Goal: Navigation & Orientation: Find specific page/section

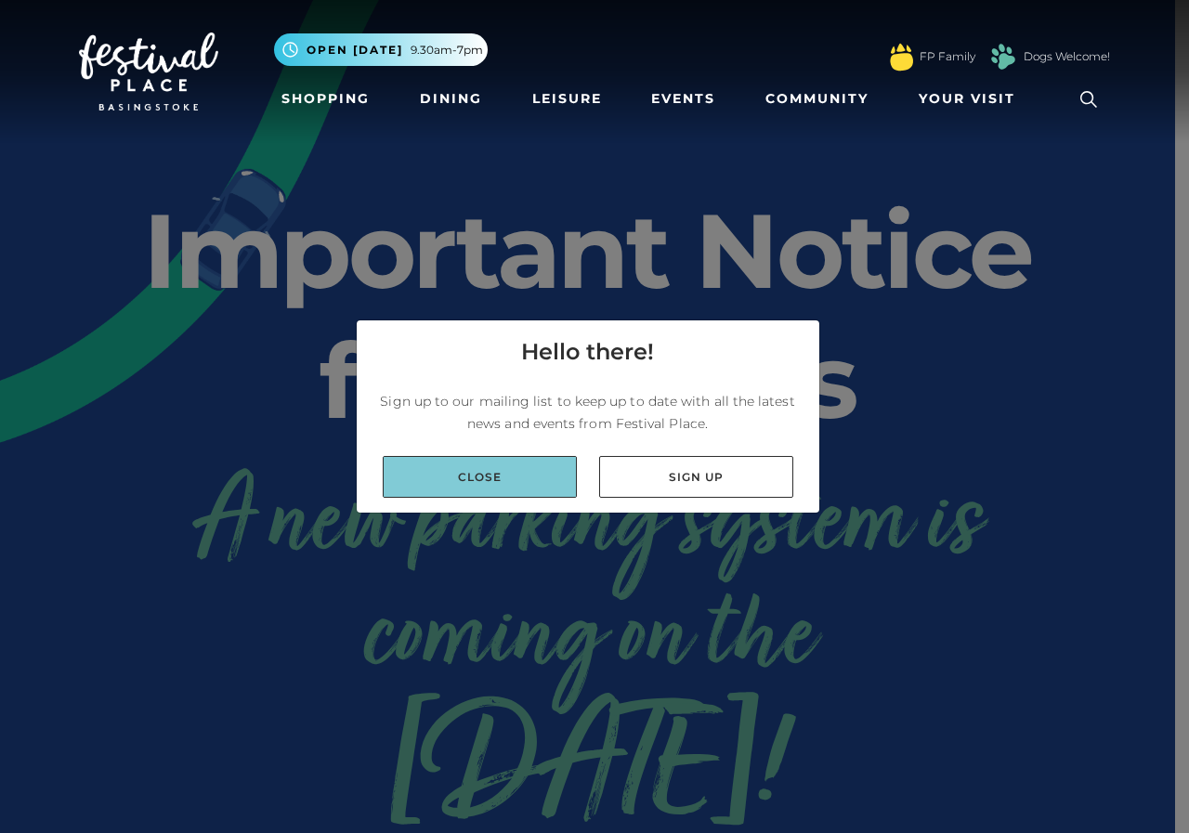
click at [553, 487] on link "Close" at bounding box center [480, 477] width 194 height 42
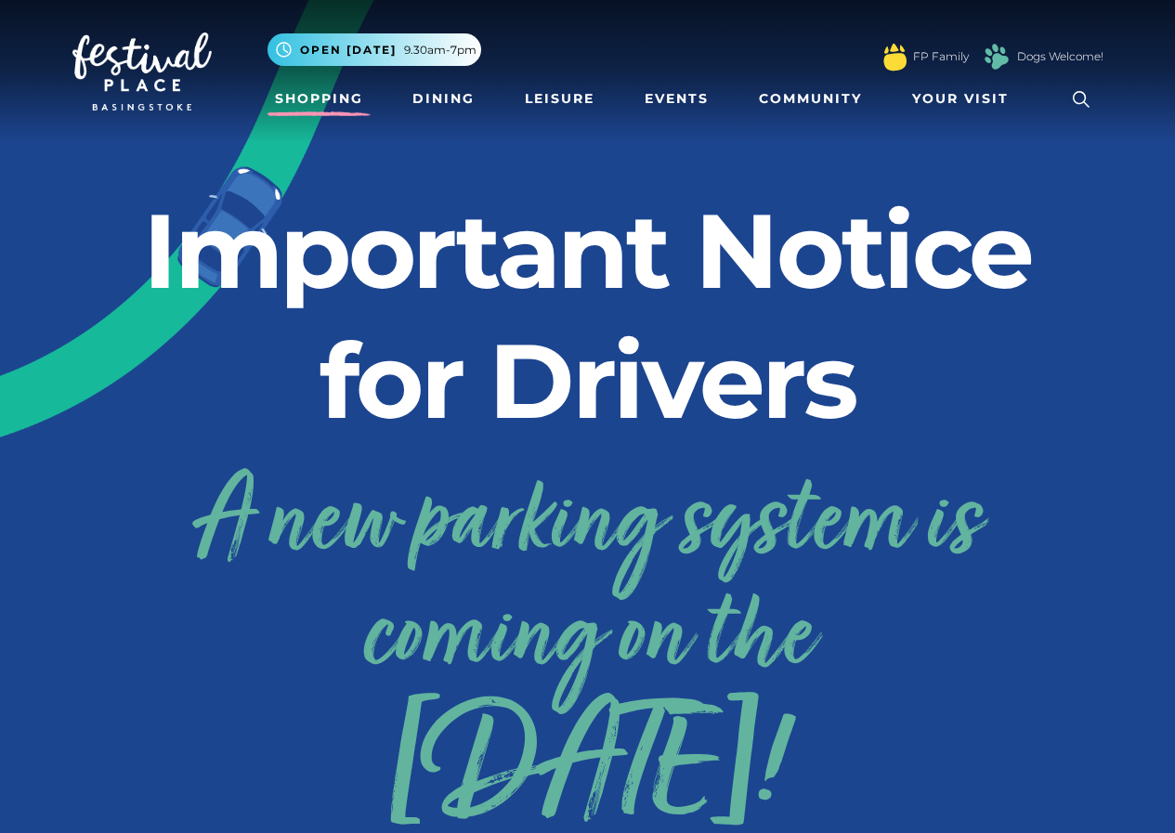
click at [310, 94] on link "Shopping" at bounding box center [319, 99] width 103 height 34
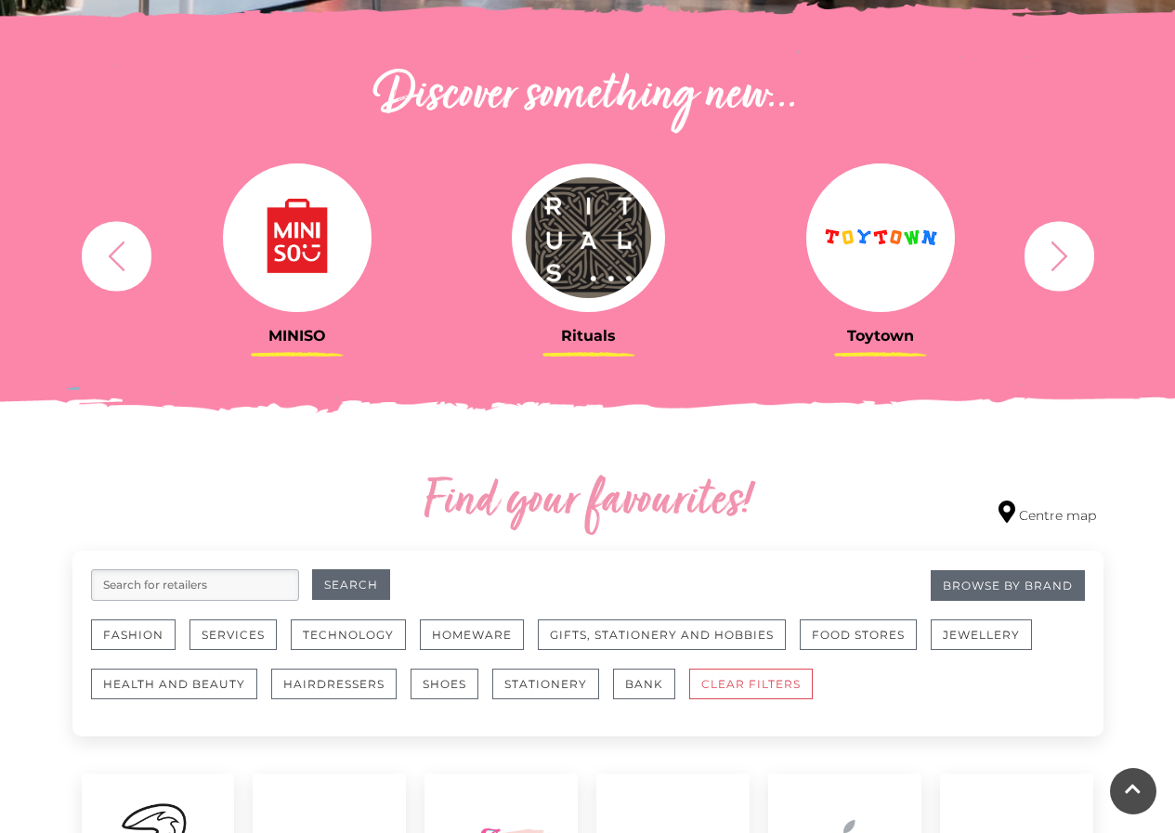
scroll to position [670, 0]
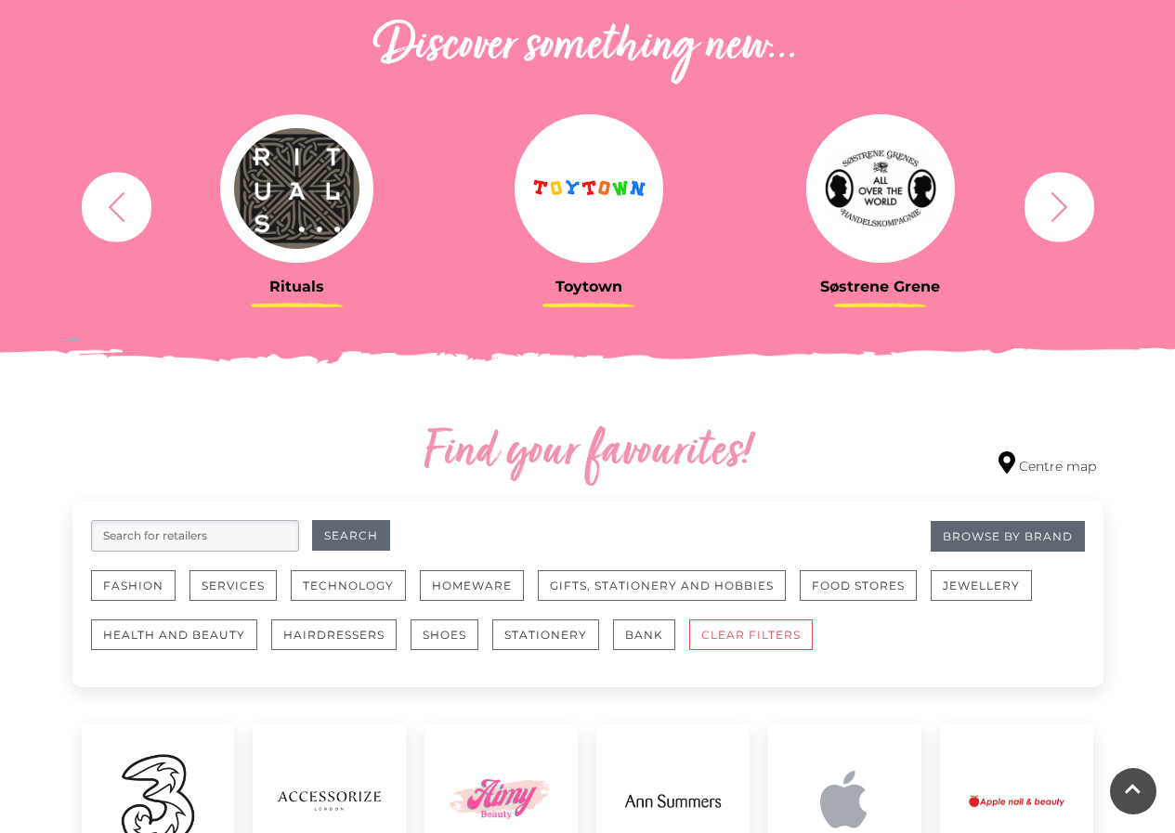
click at [1061, 200] on icon "button" at bounding box center [1059, 206] width 34 height 34
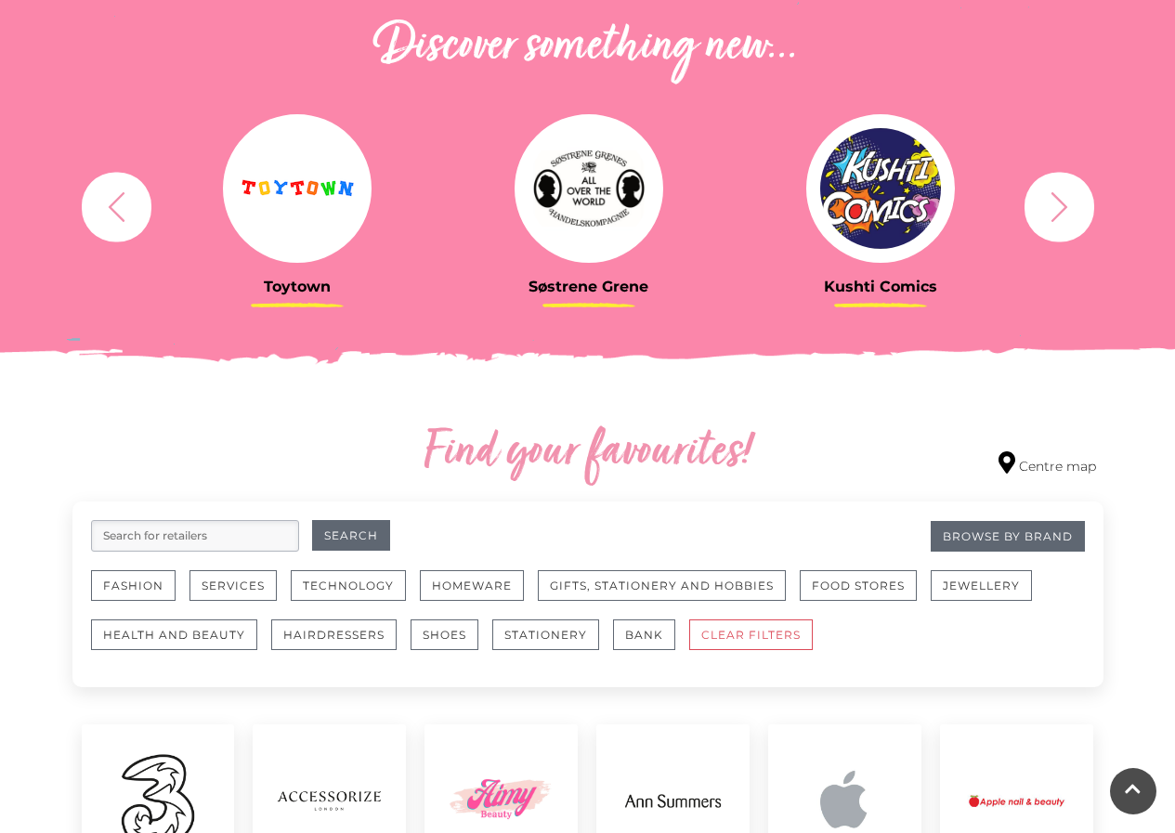
click at [1061, 200] on icon "button" at bounding box center [1059, 206] width 34 height 34
click at [1060, 204] on icon "button" at bounding box center [1059, 206] width 34 height 34
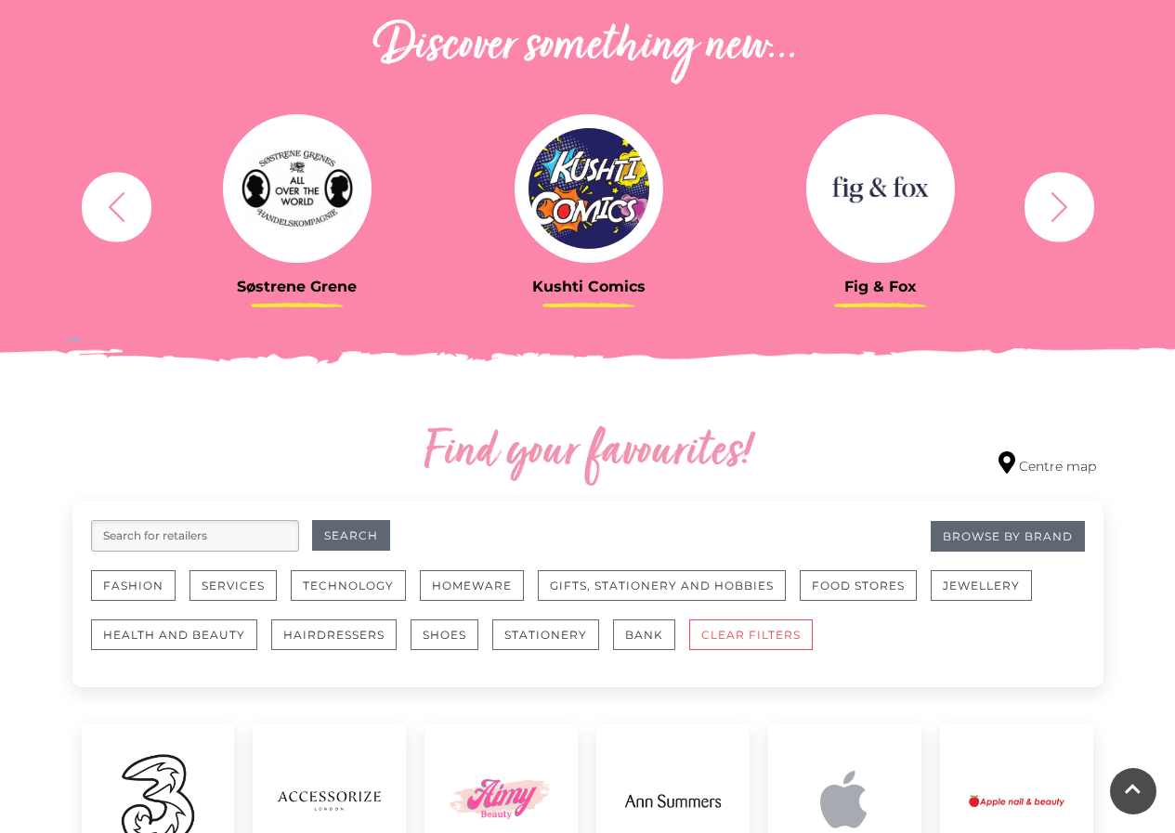
click at [1056, 219] on icon "button" at bounding box center [1059, 206] width 34 height 34
click at [1056, 218] on icon "button" at bounding box center [1059, 206] width 34 height 34
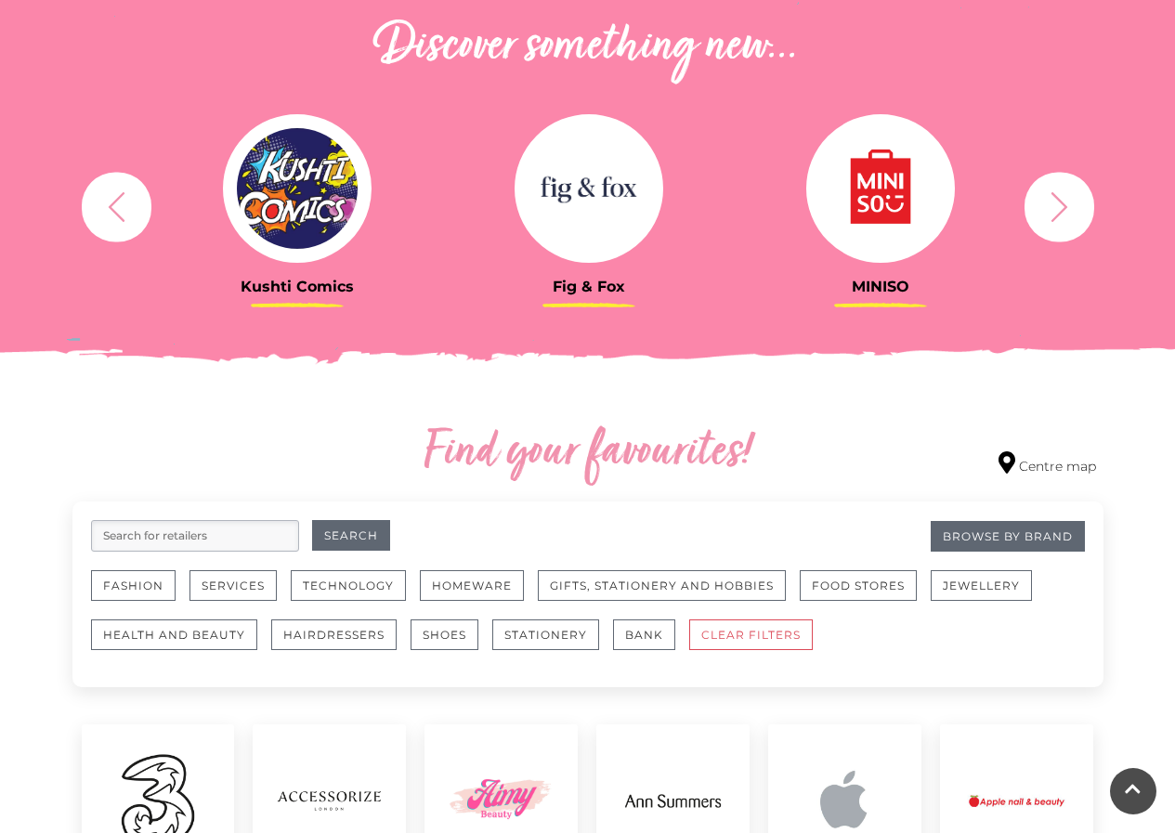
click at [1056, 218] on icon "button" at bounding box center [1059, 206] width 34 height 34
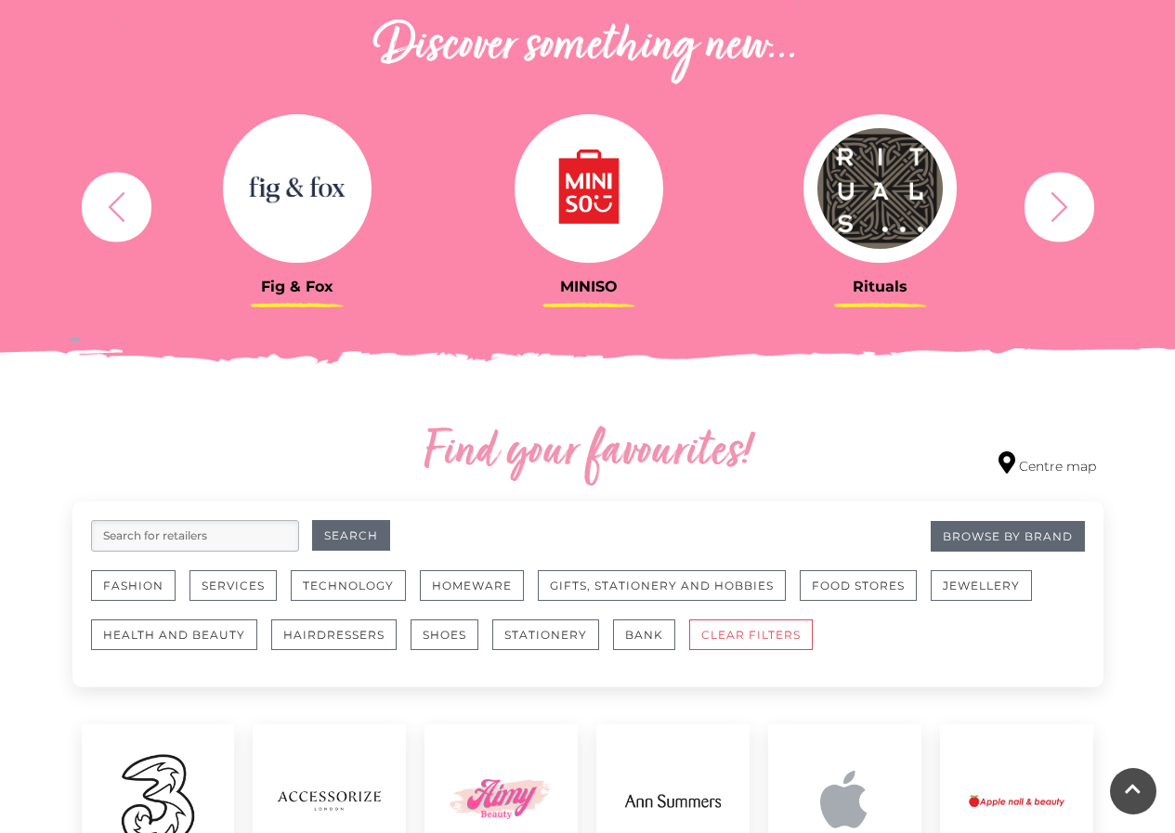
click at [1056, 218] on icon "button" at bounding box center [1059, 206] width 34 height 34
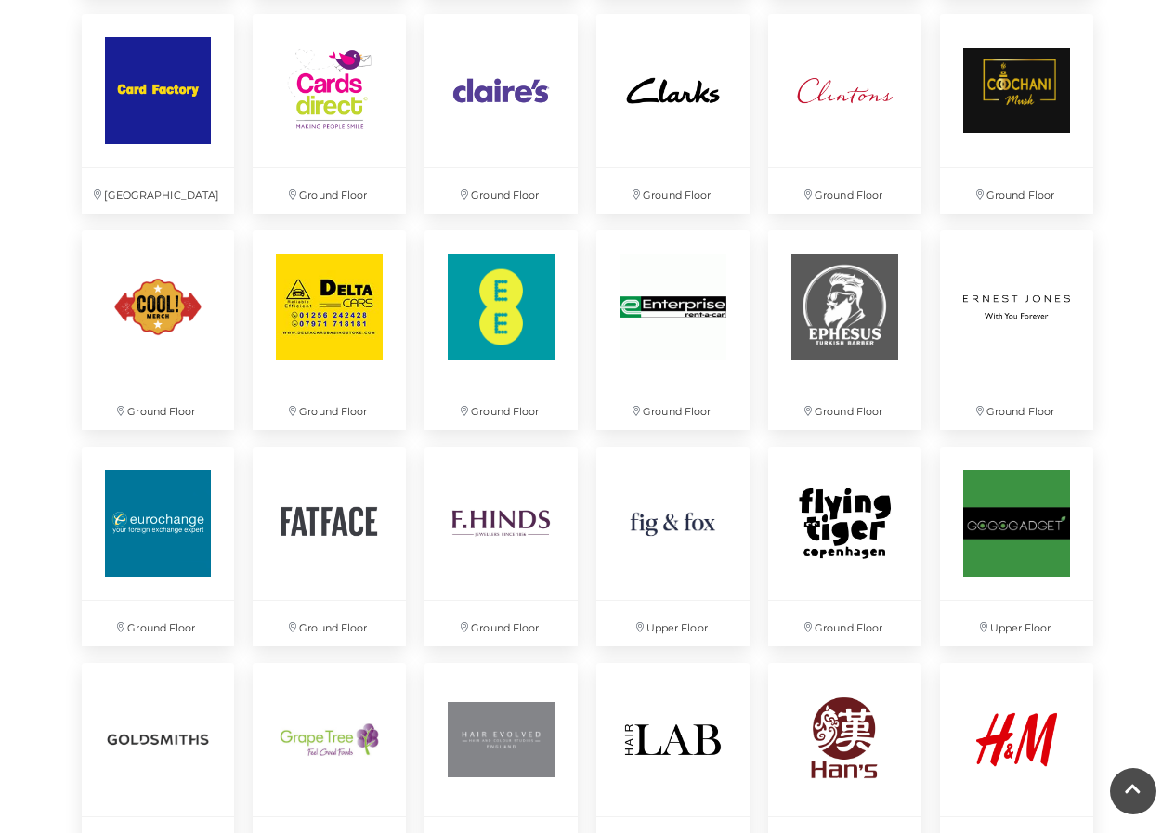
scroll to position [0, 0]
